Goal: Browse casually: Explore the website without a specific task or goal

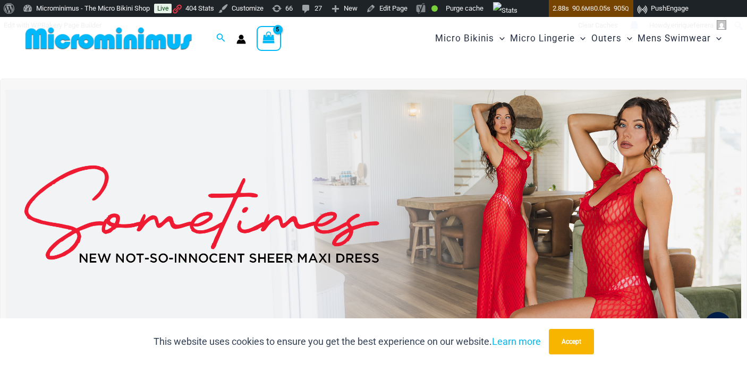
type input "**********"
